Goal: Register for event/course

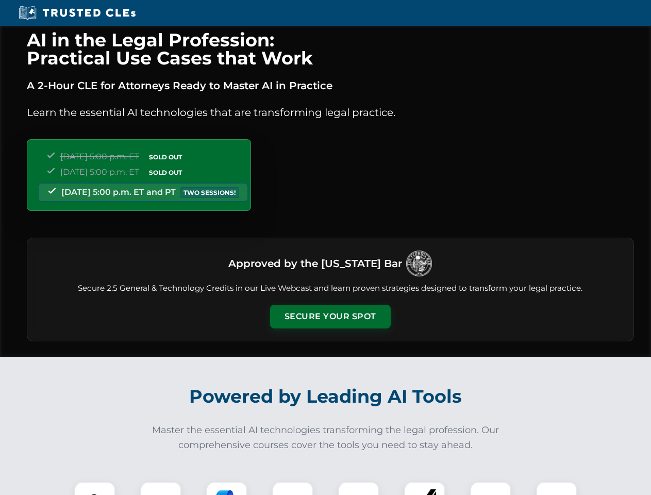
click at [330, 317] on button "Secure Your Spot" at bounding box center [330, 317] width 121 height 24
click at [95, 488] on img at bounding box center [95, 502] width 30 height 30
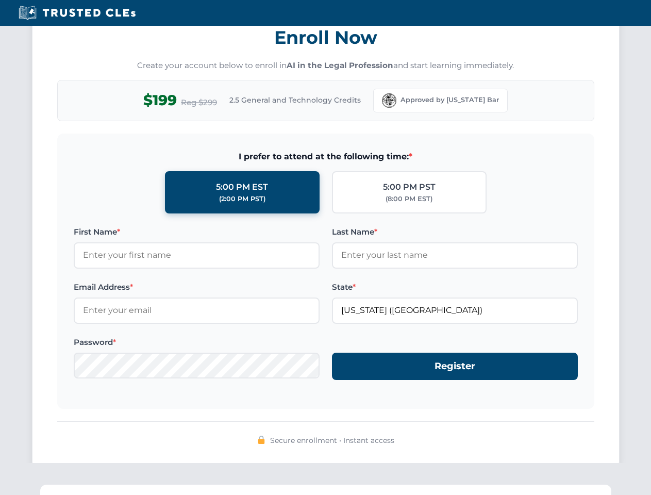
scroll to position [1012, 0]
